Goal: Task Accomplishment & Management: Manage account settings

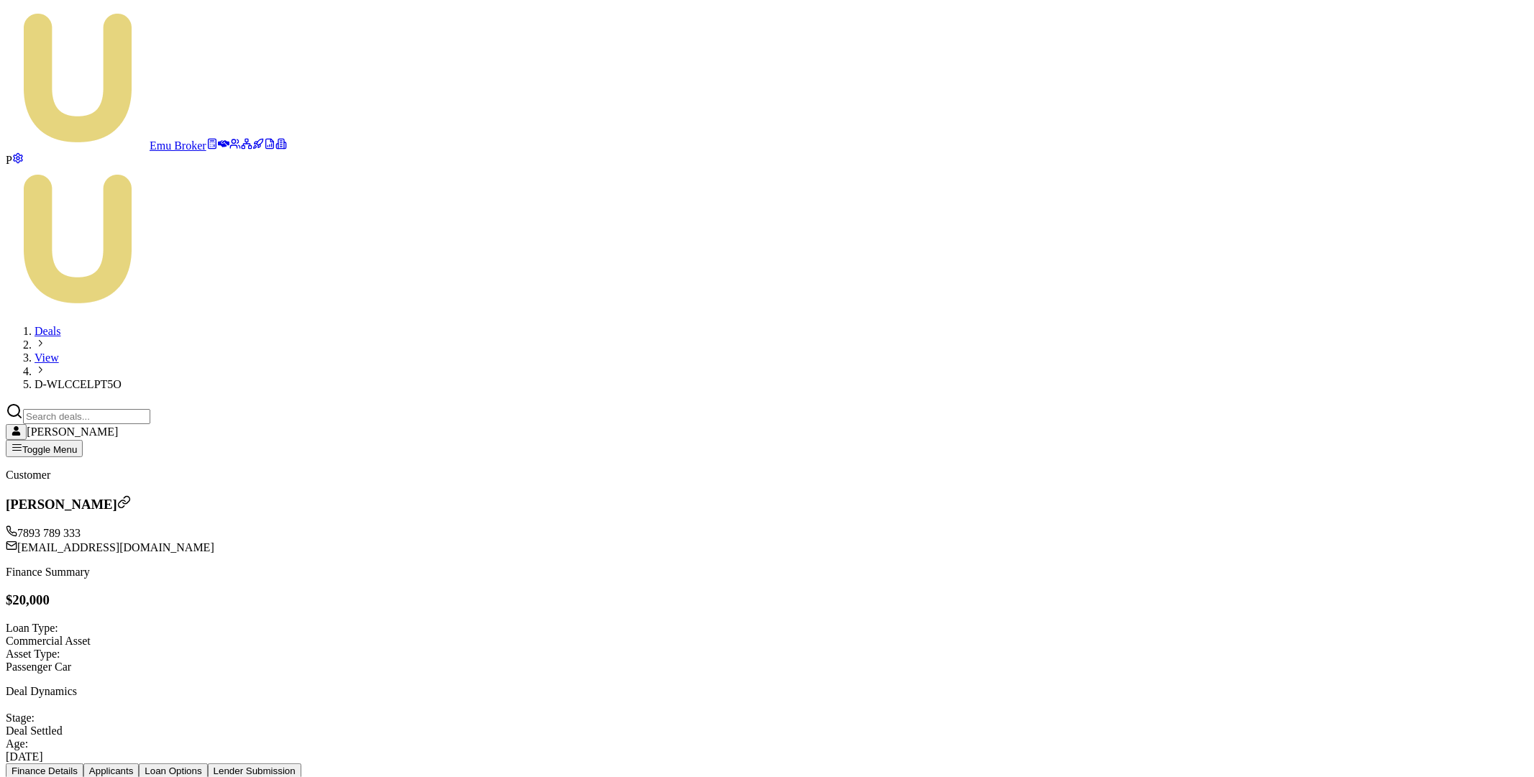
click at [68, 777] on icon at bounding box center [63, 789] width 12 height 14
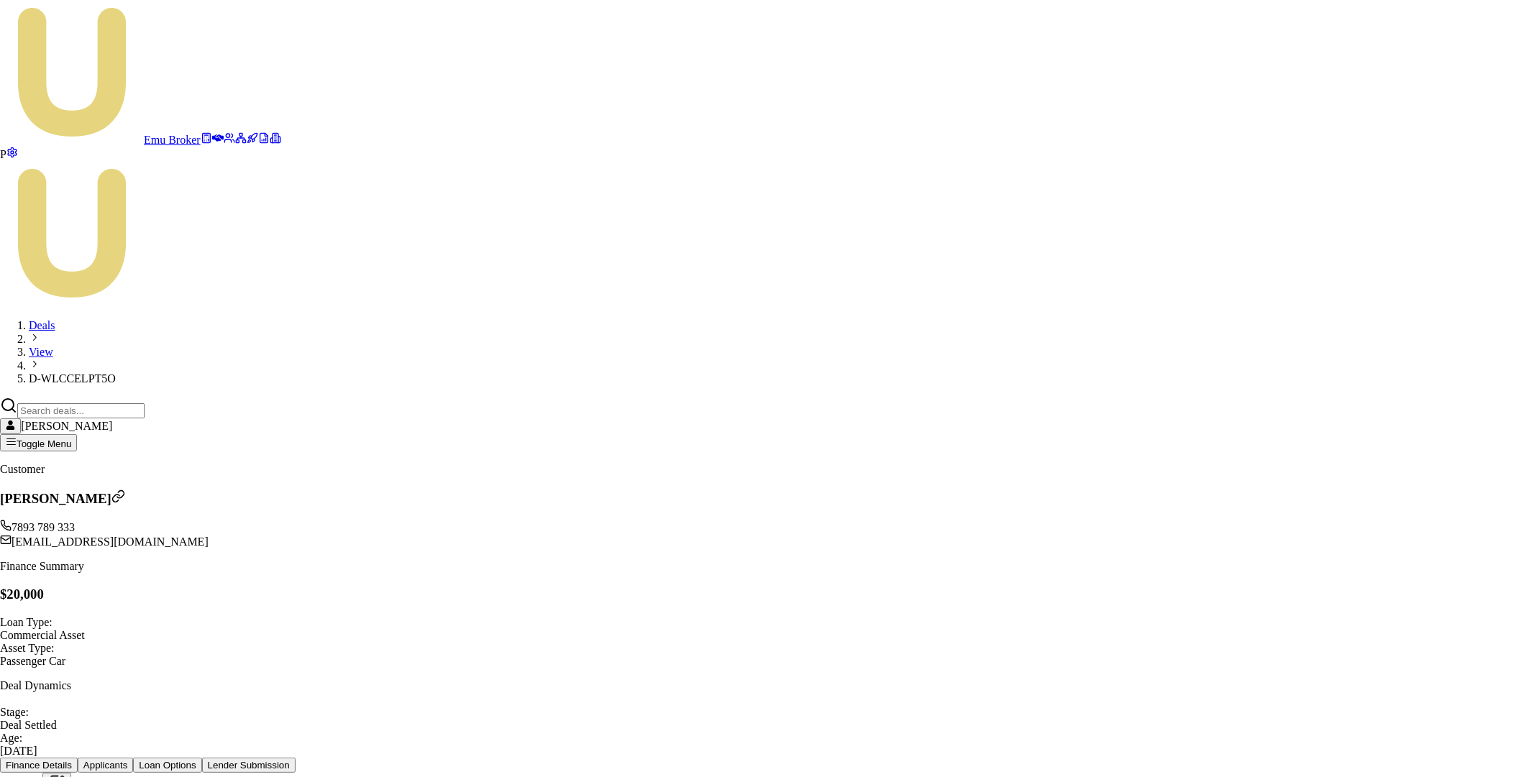
click at [793, 347] on body "Emu Broker P Deals View D-WLCCELPT5O [PERSON_NAME] Toggle Menu Customer Matt Te…" at bounding box center [767, 524] width 1534 height 1049
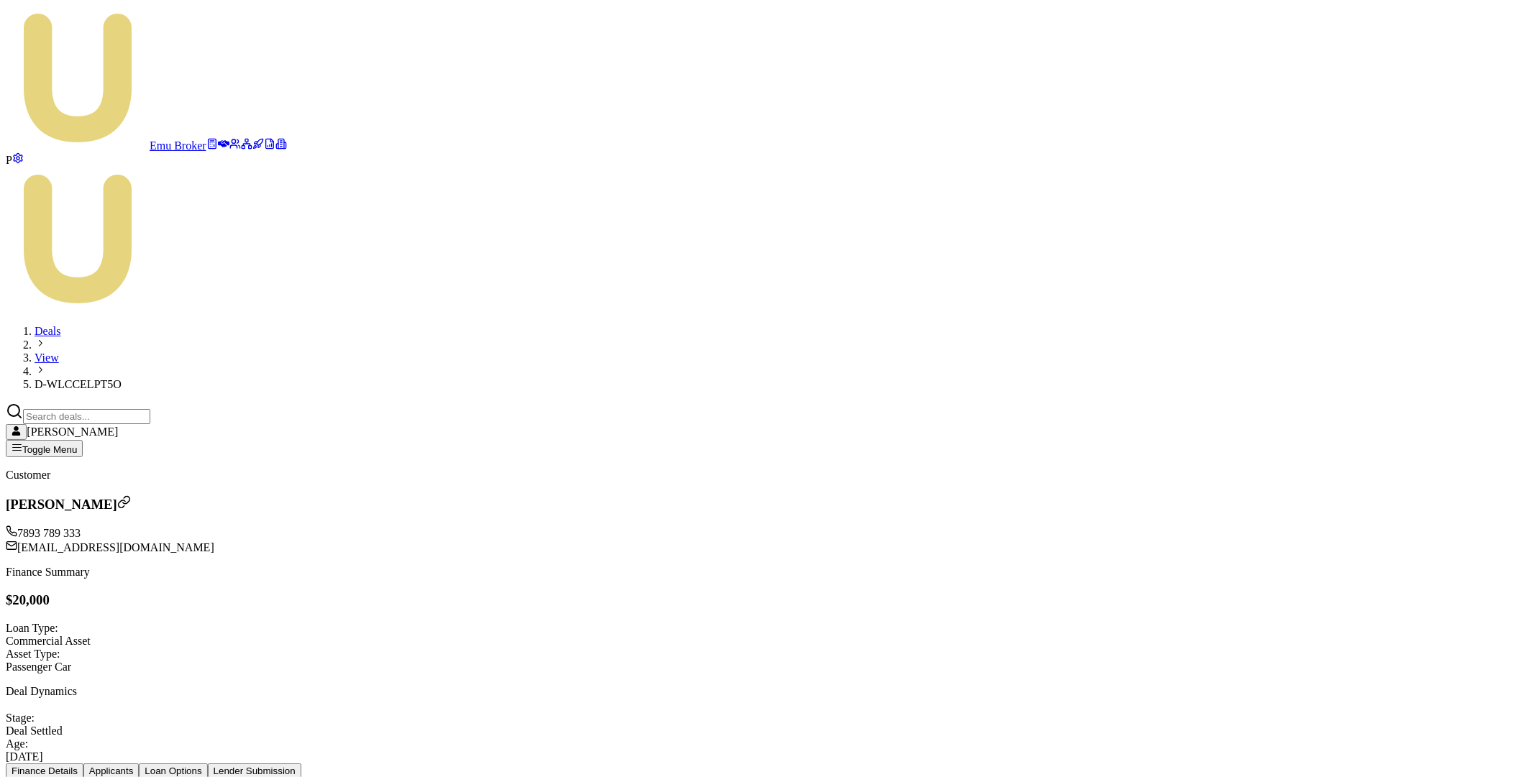
type textarea "Test note update time"
click at [218, 140] on icon at bounding box center [224, 143] width 12 height 7
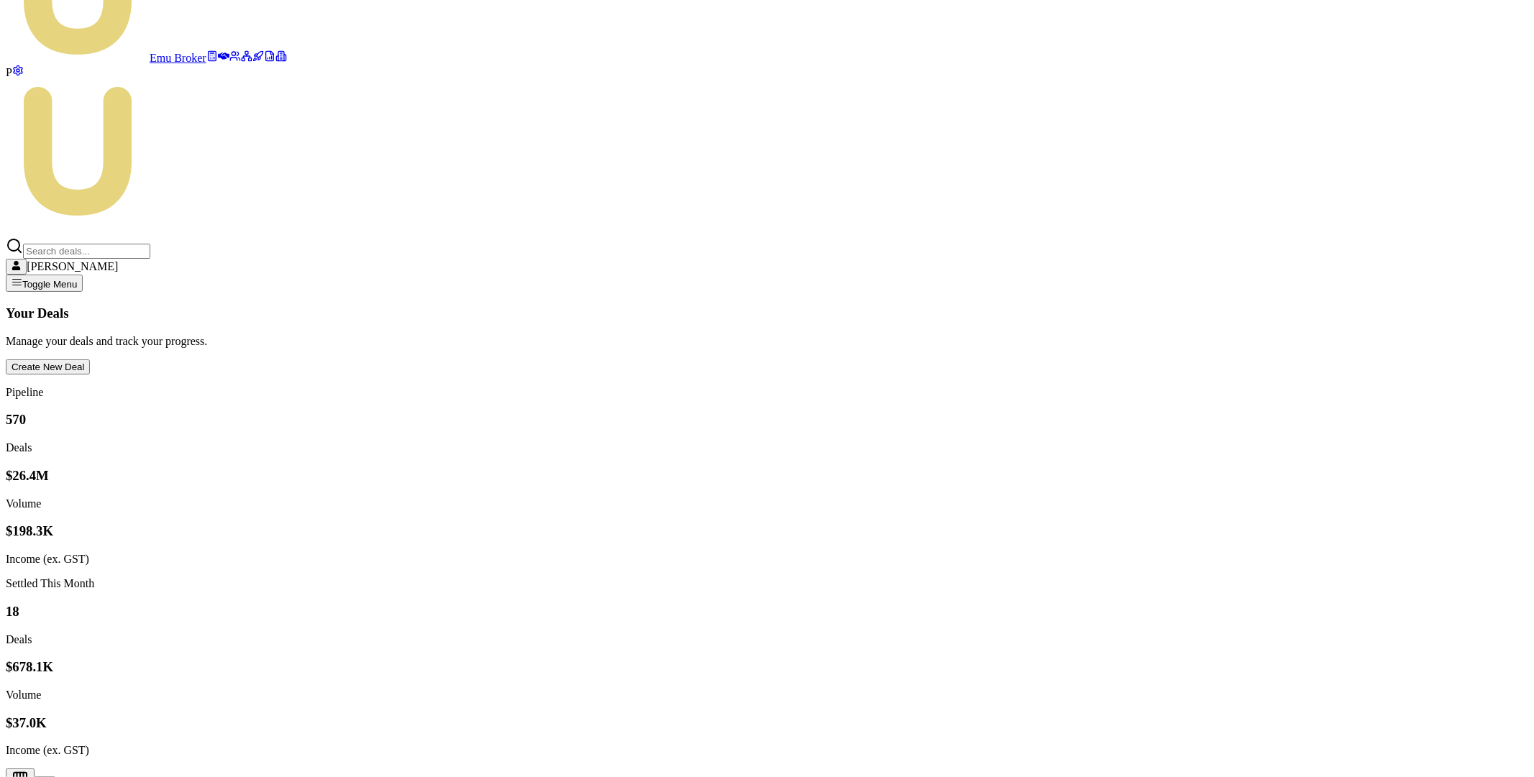
scroll to position [176, 0]
